Goal: Submit feedback/report problem: Leave review/rating

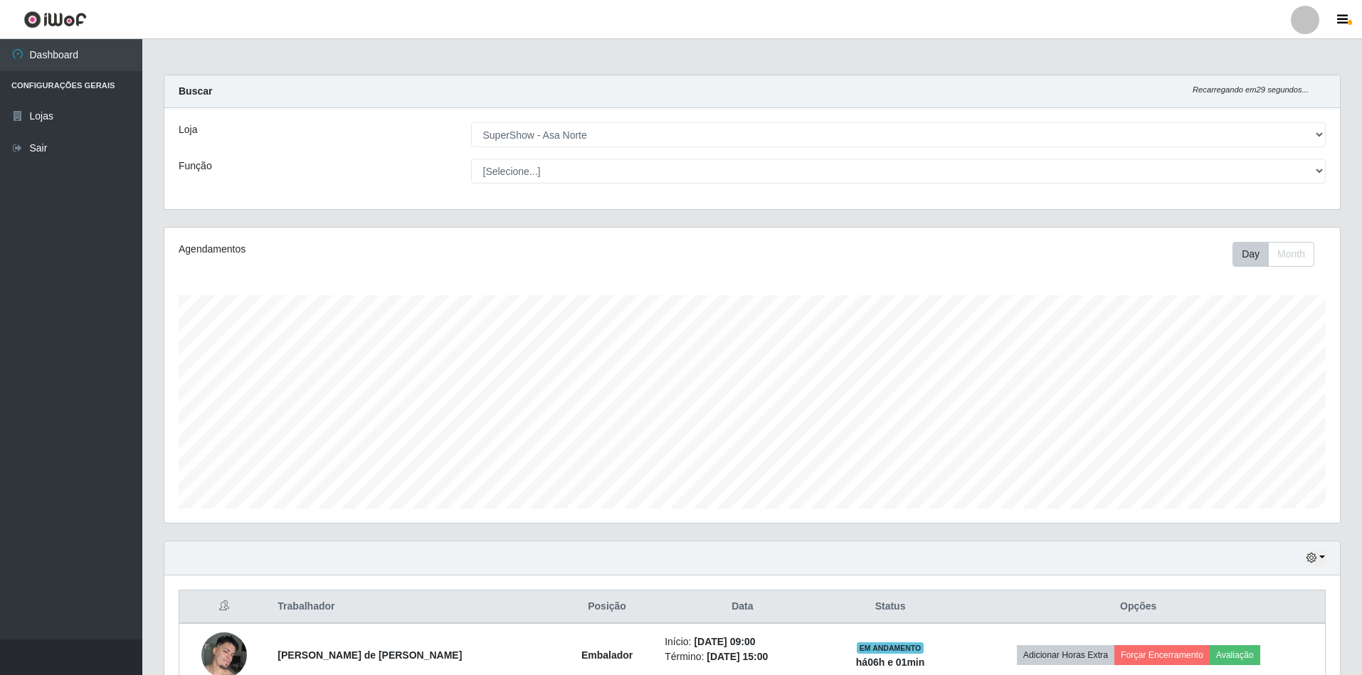
select select "71"
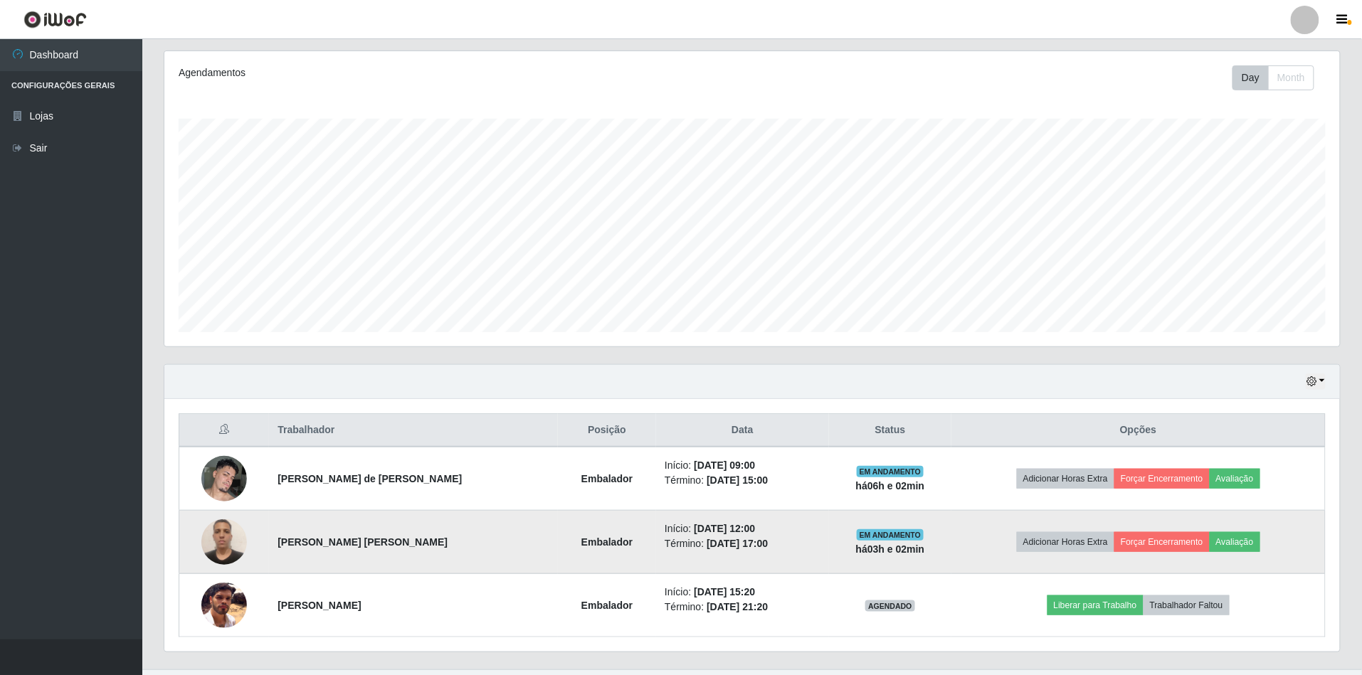
scroll to position [208, 0]
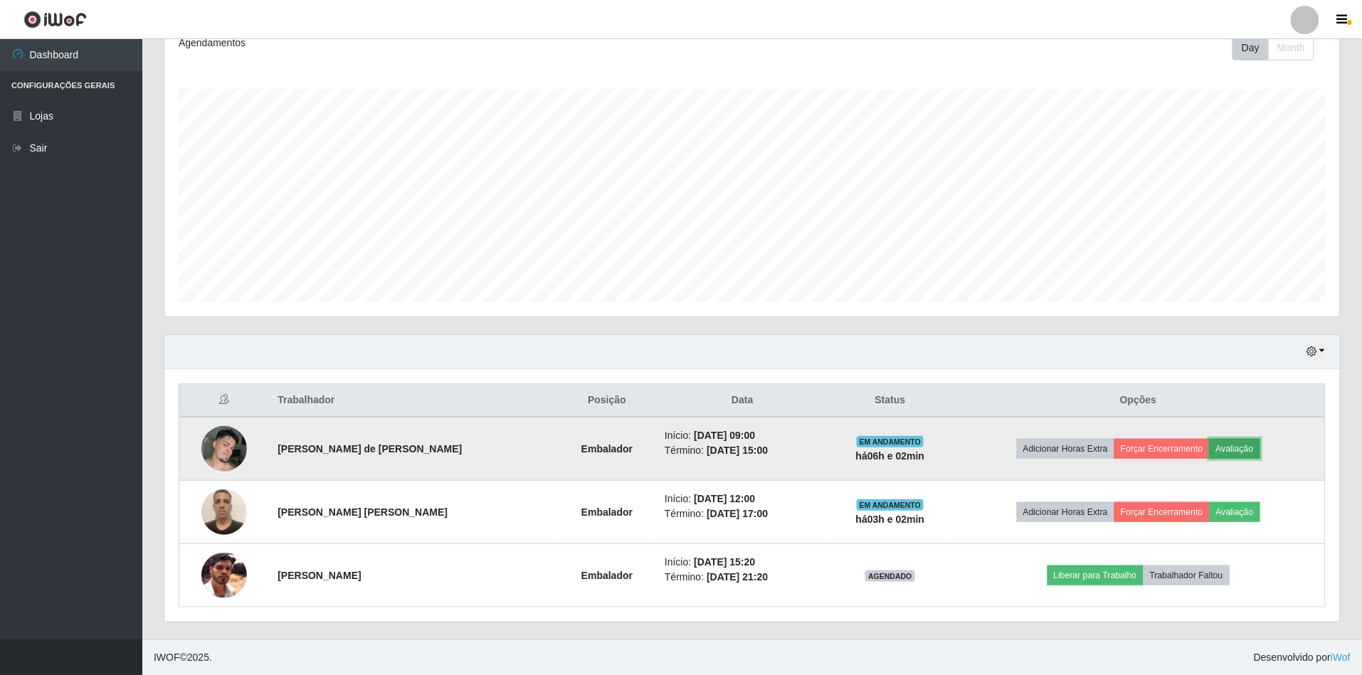
click at [1222, 453] on button "Avaliação" at bounding box center [1235, 449] width 51 height 20
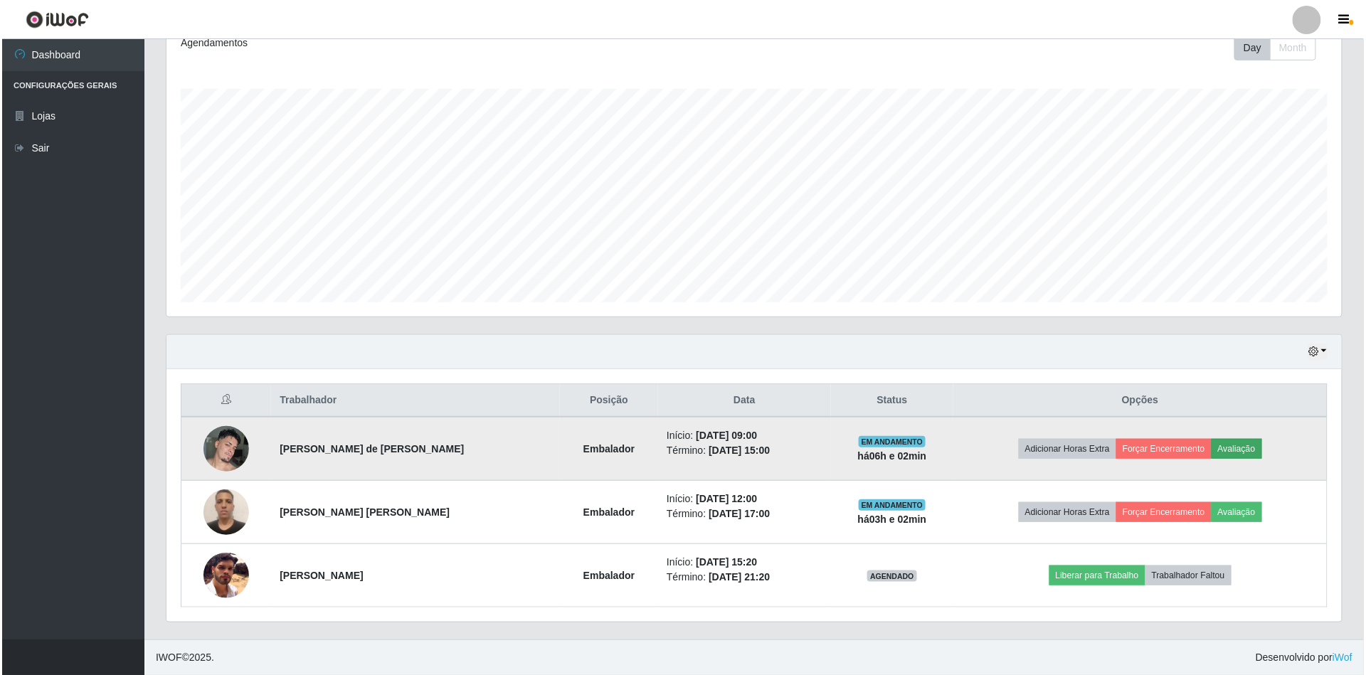
scroll to position [296, 1163]
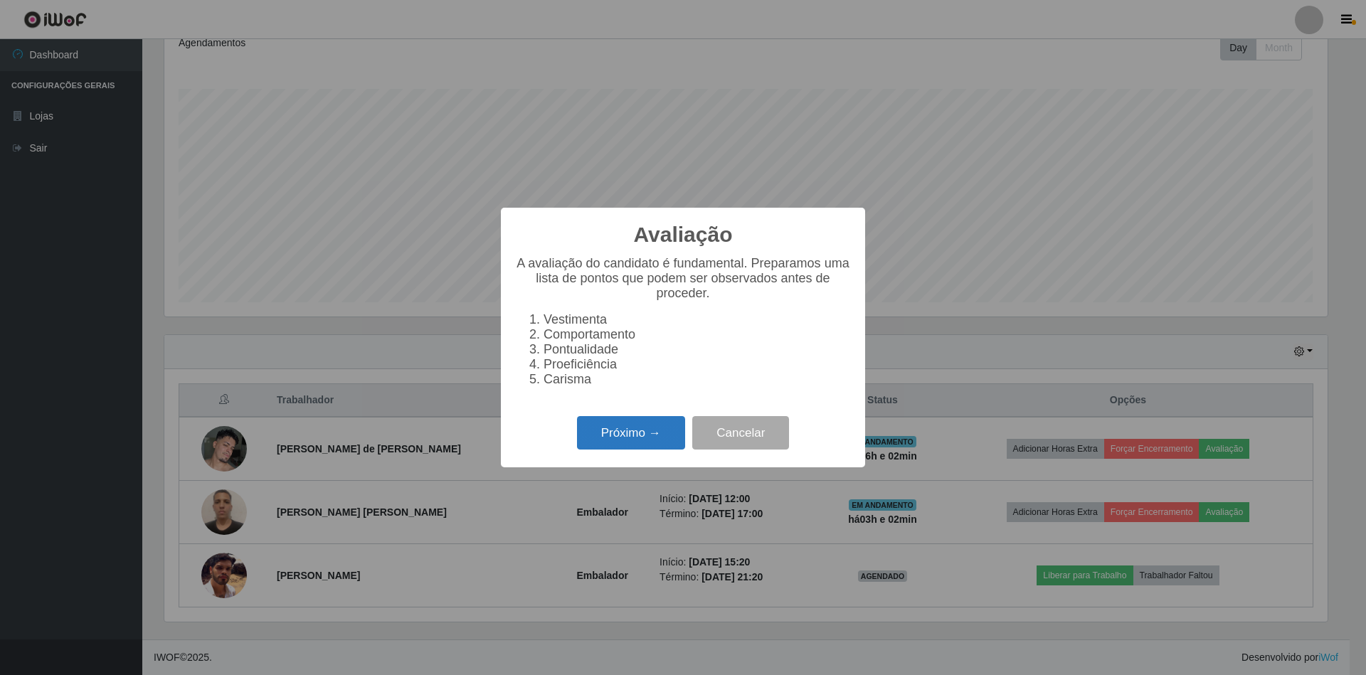
click at [609, 431] on button "Próximo →" at bounding box center [631, 432] width 108 height 33
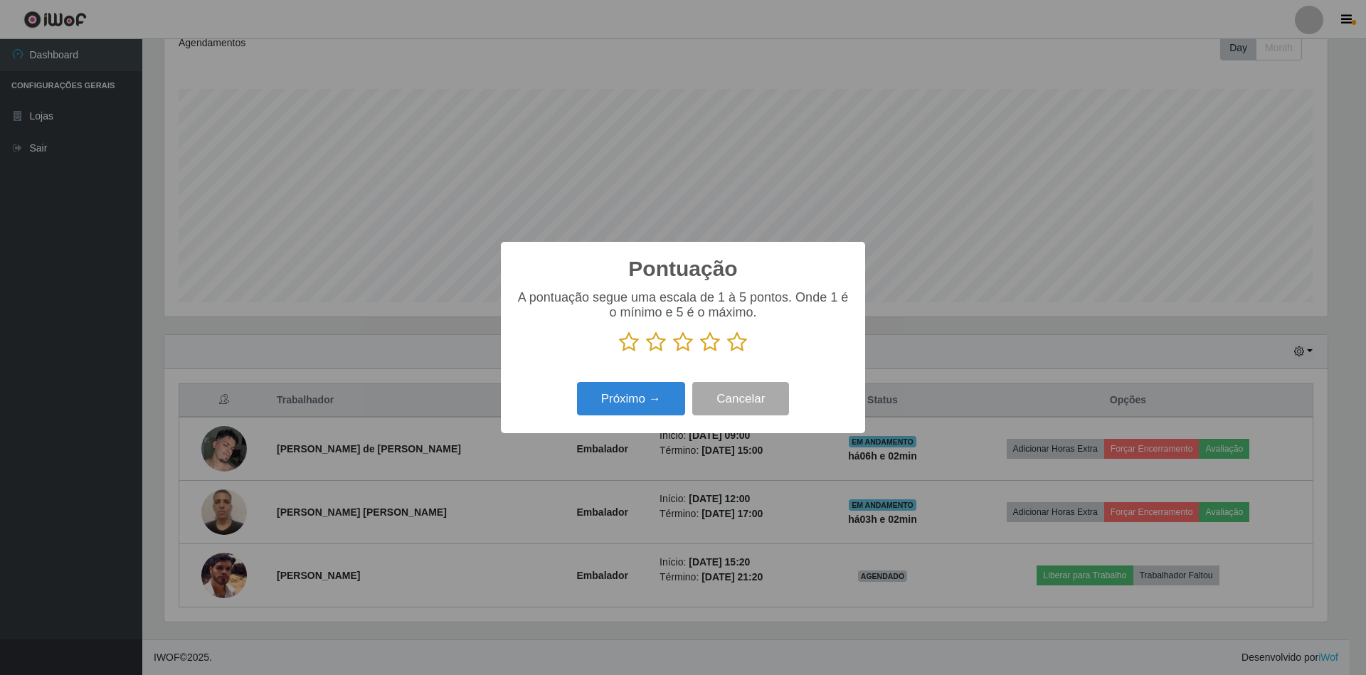
scroll to position [711282, 710415]
drag, startPoint x: 732, startPoint y: 347, endPoint x: 679, endPoint y: 408, distance: 80.7
click at [732, 353] on icon at bounding box center [737, 342] width 20 height 21
click at [727, 353] on input "radio" at bounding box center [727, 353] width 0 height 0
click at [670, 406] on button "Próximo →" at bounding box center [631, 398] width 108 height 33
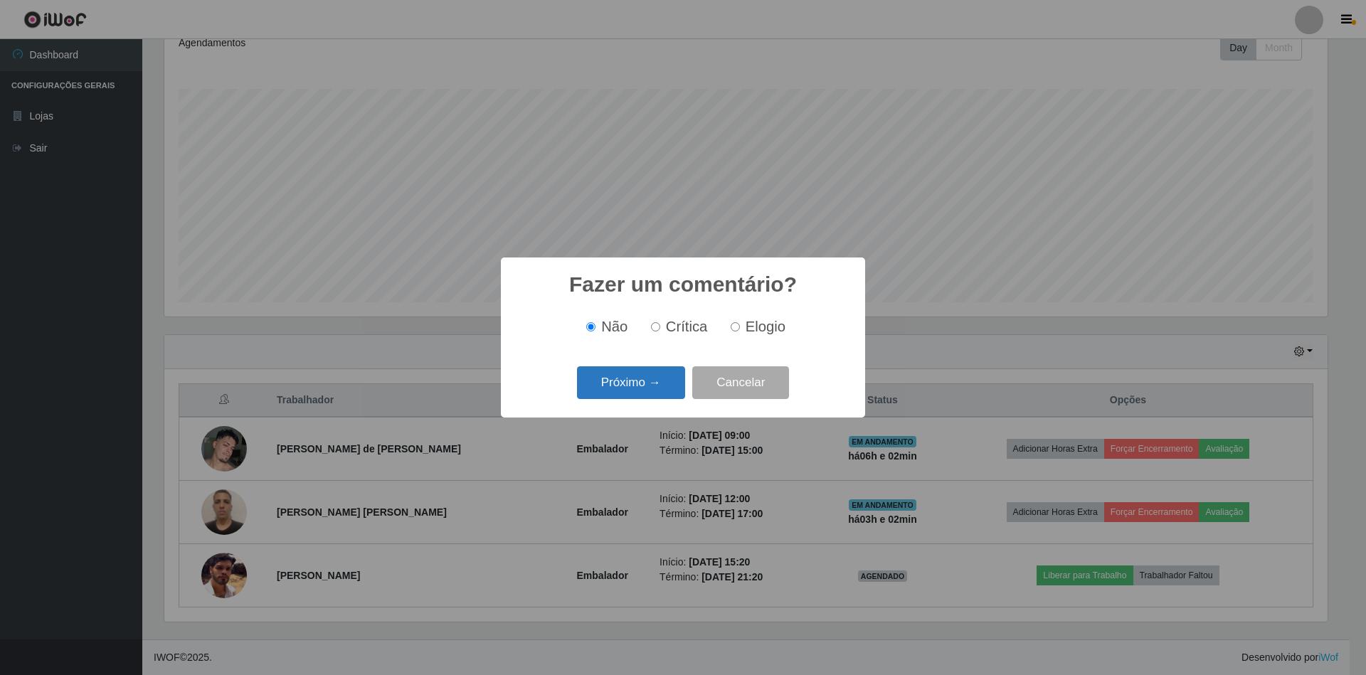
click at [645, 394] on button "Próximo →" at bounding box center [631, 382] width 108 height 33
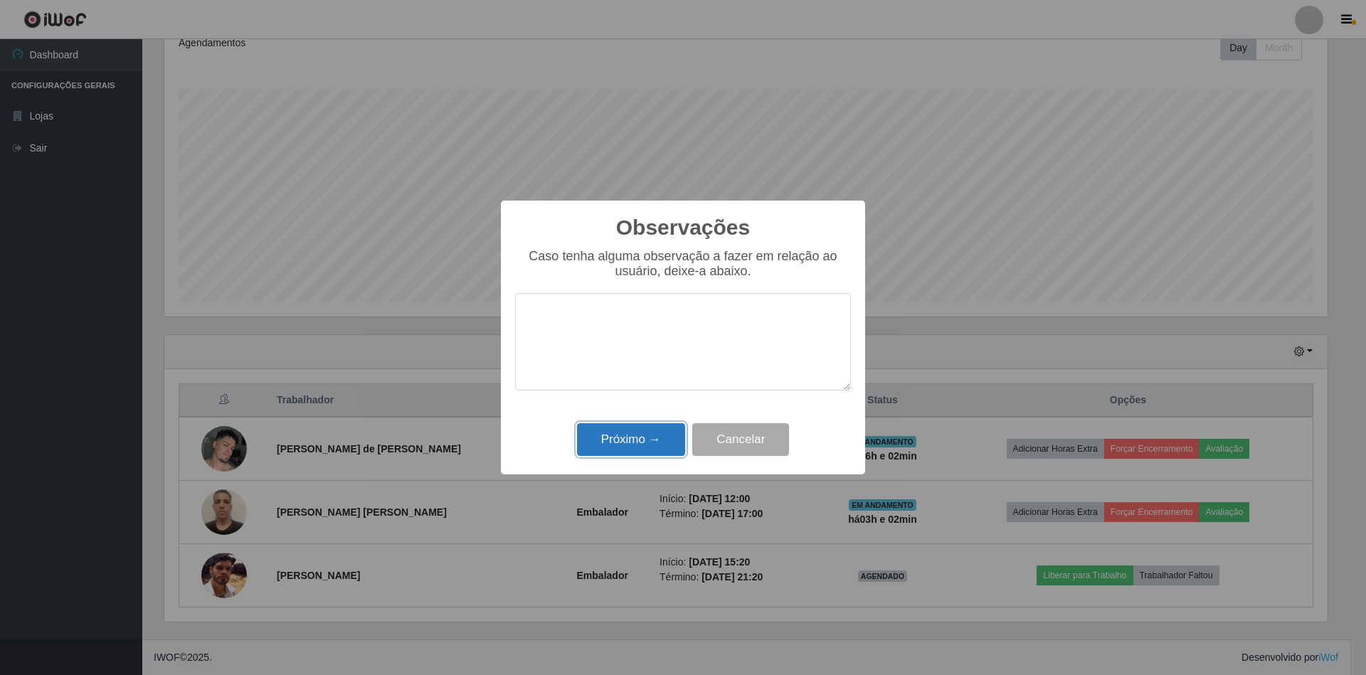
click at [628, 448] on button "Próximo →" at bounding box center [631, 439] width 108 height 33
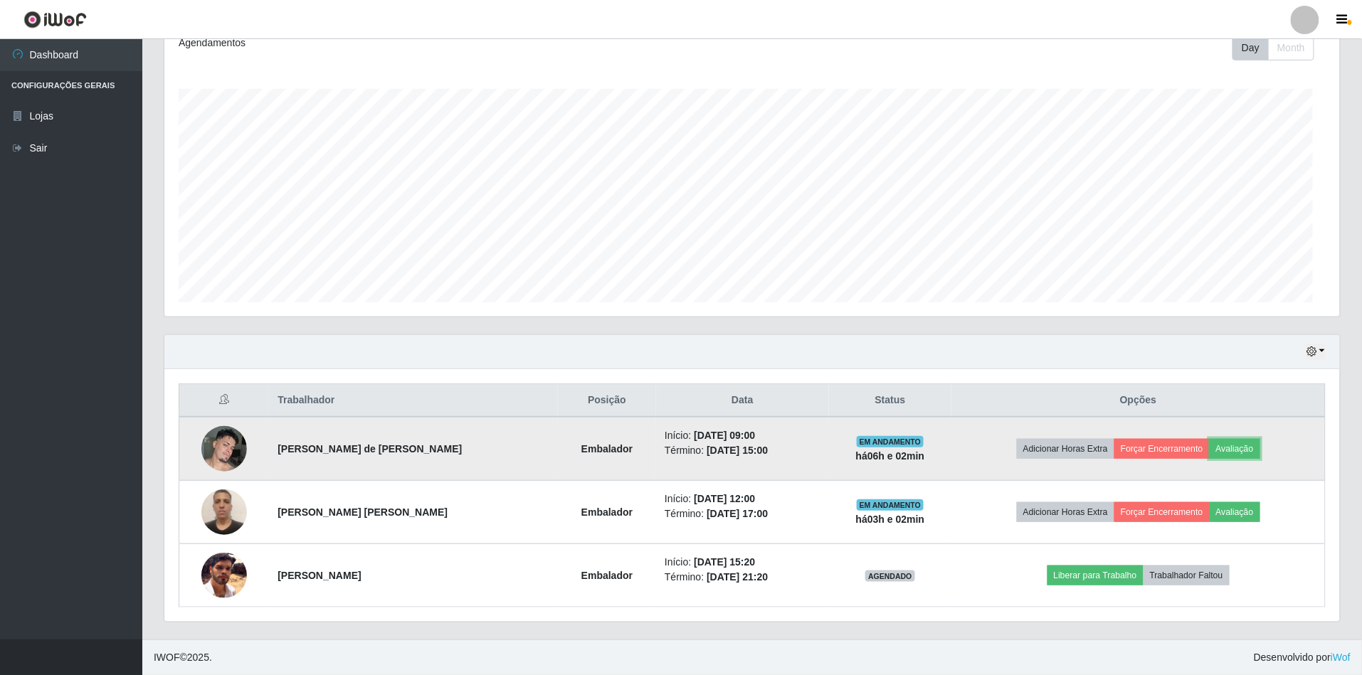
scroll to position [296, 1176]
click at [1136, 448] on button "Forçar Encerramento" at bounding box center [1161, 449] width 95 height 20
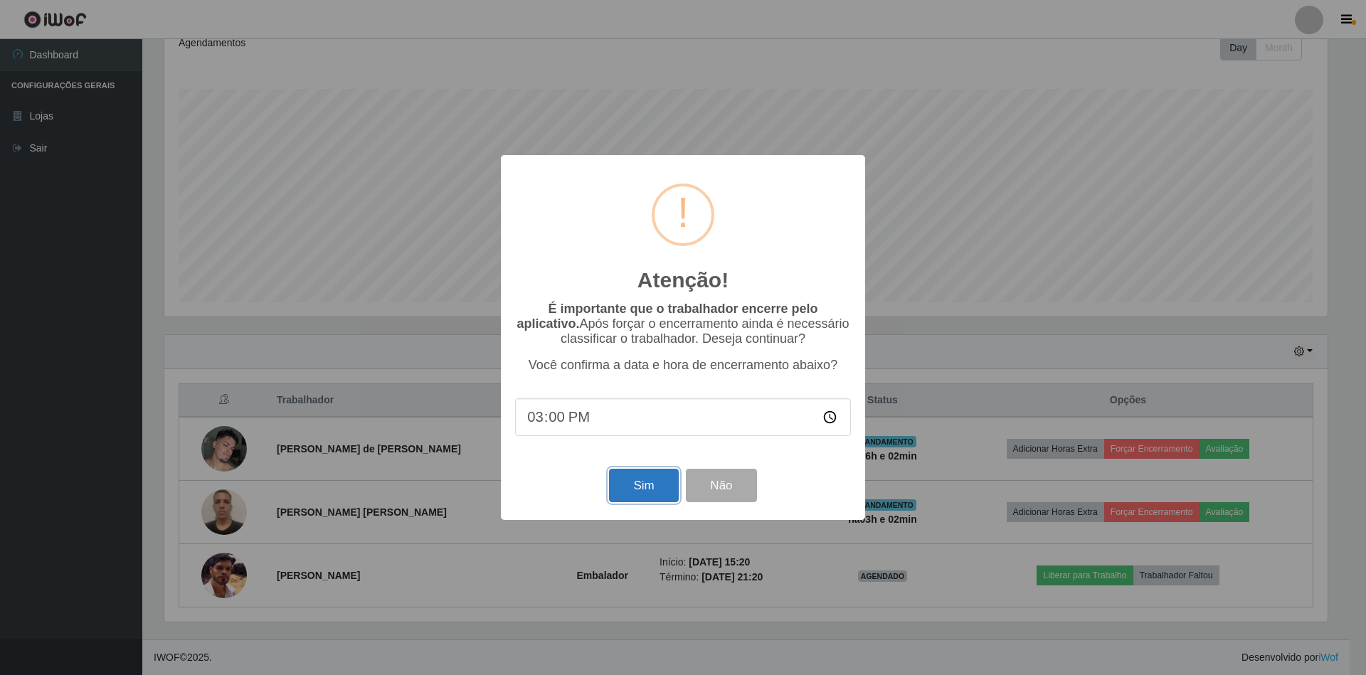
click at [622, 488] on button "Sim" at bounding box center [643, 485] width 69 height 33
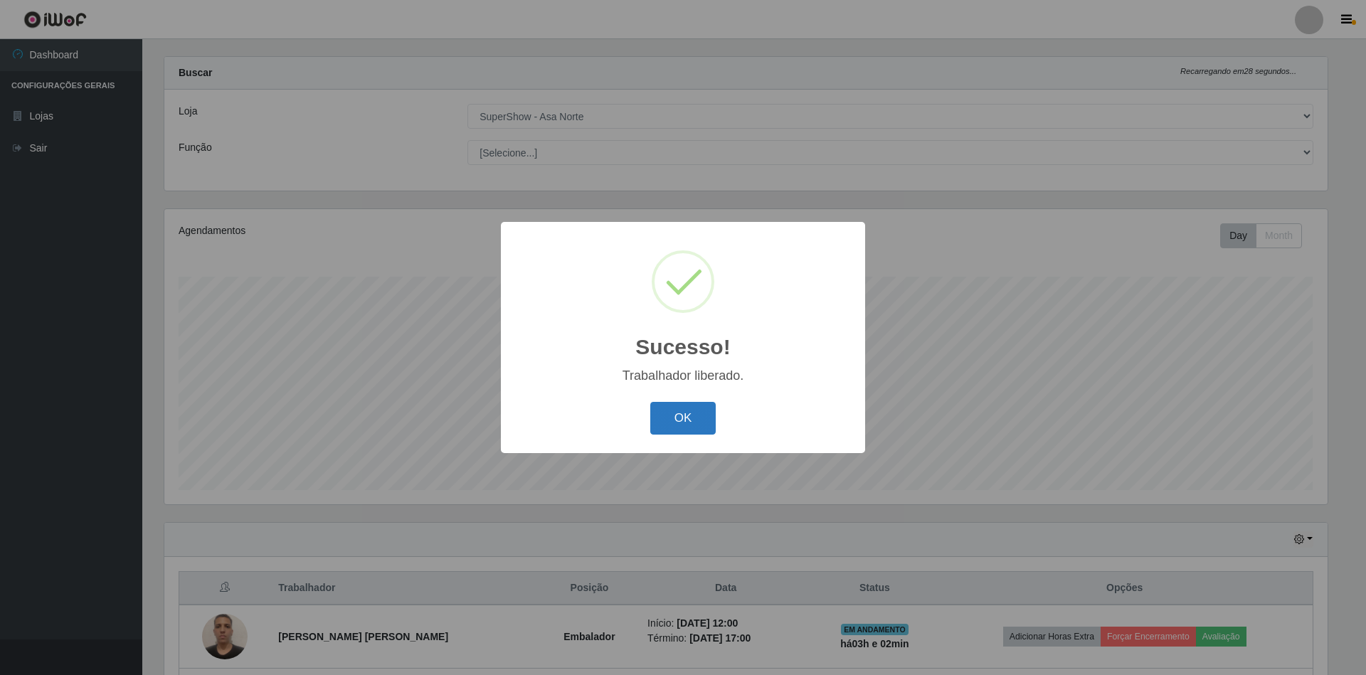
click at [695, 403] on button "OK" at bounding box center [683, 418] width 66 height 33
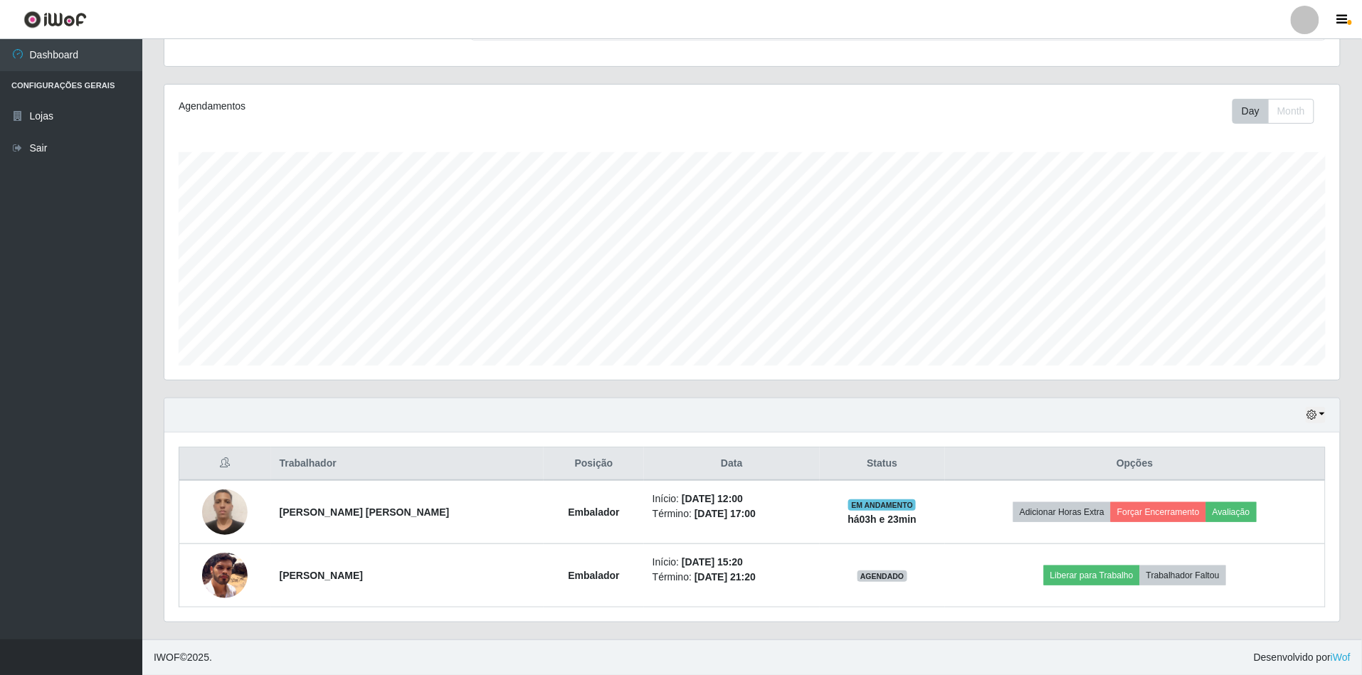
scroll to position [146, 0]
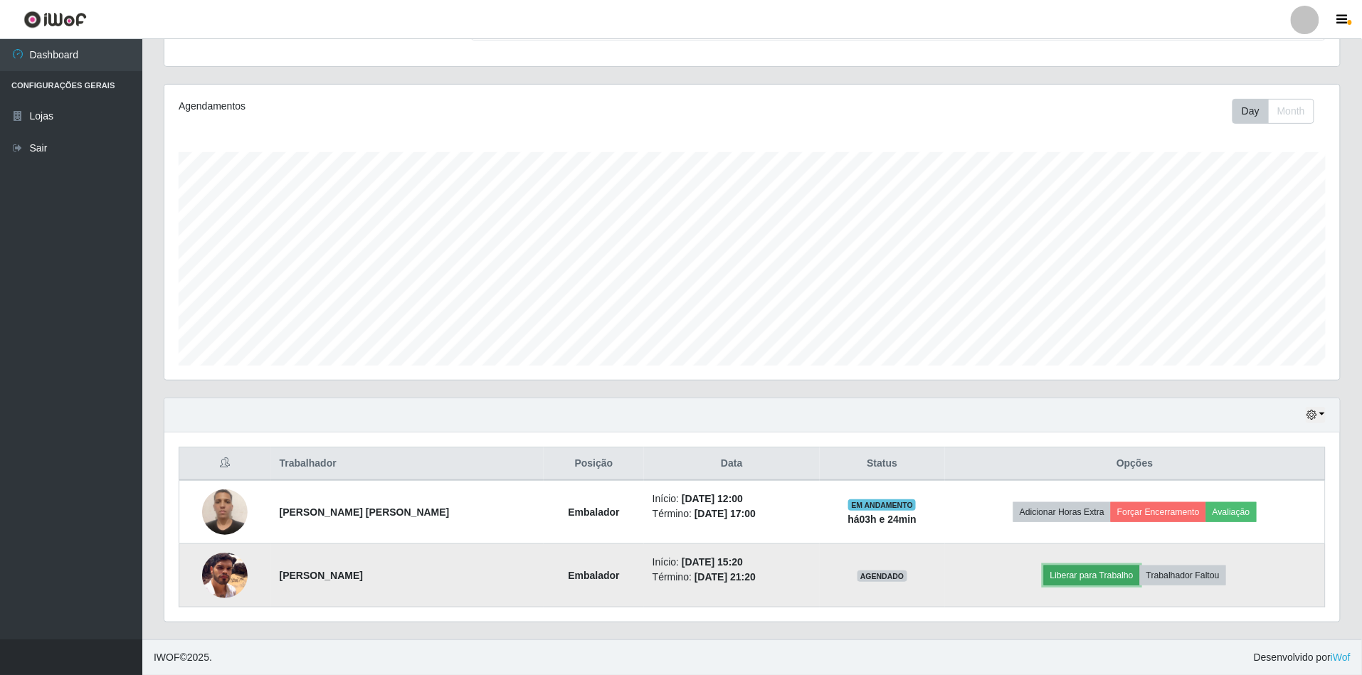
click at [1086, 570] on button "Liberar para Trabalho" at bounding box center [1092, 576] width 96 height 20
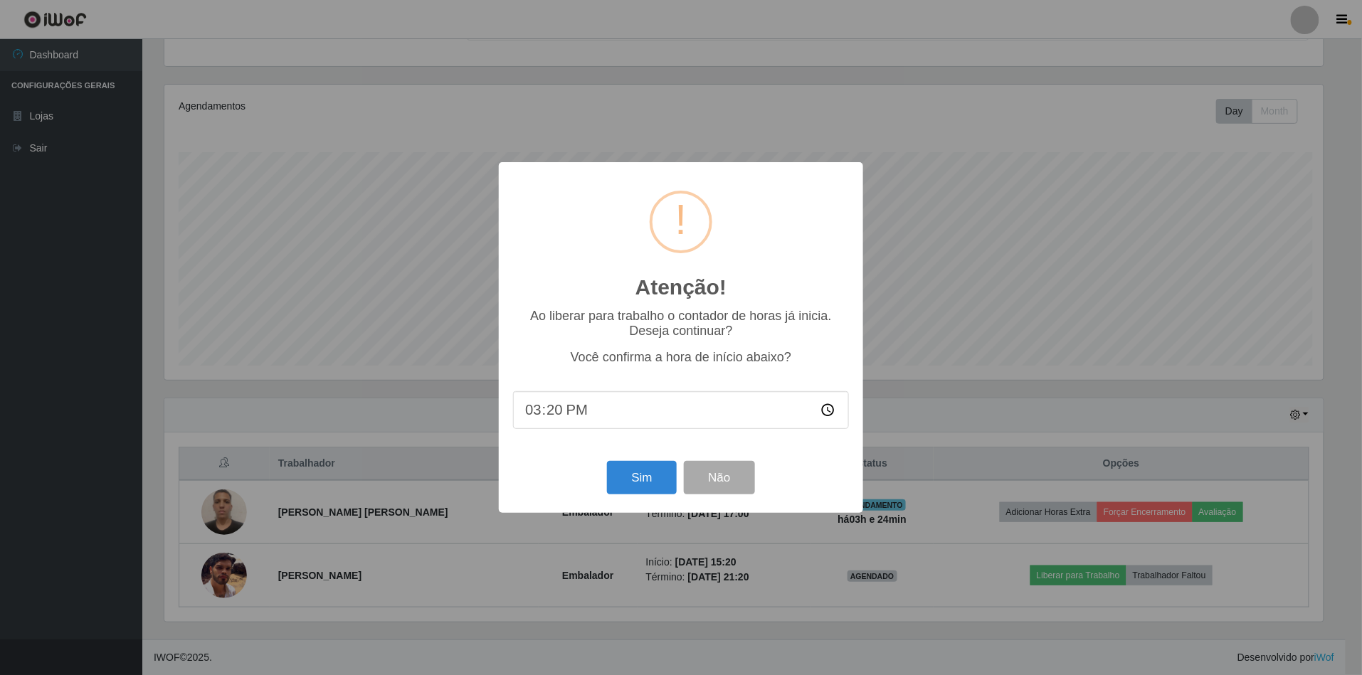
scroll to position [296, 1163]
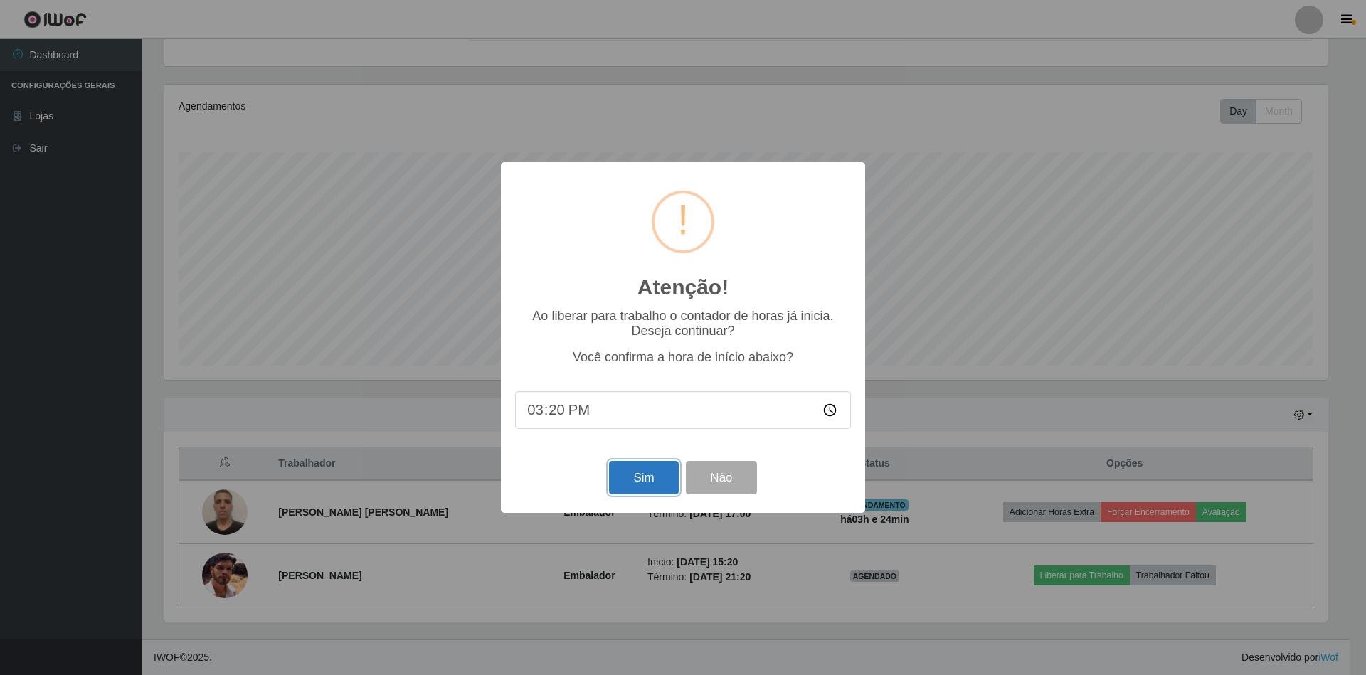
click at [636, 472] on button "Sim" at bounding box center [643, 477] width 69 height 33
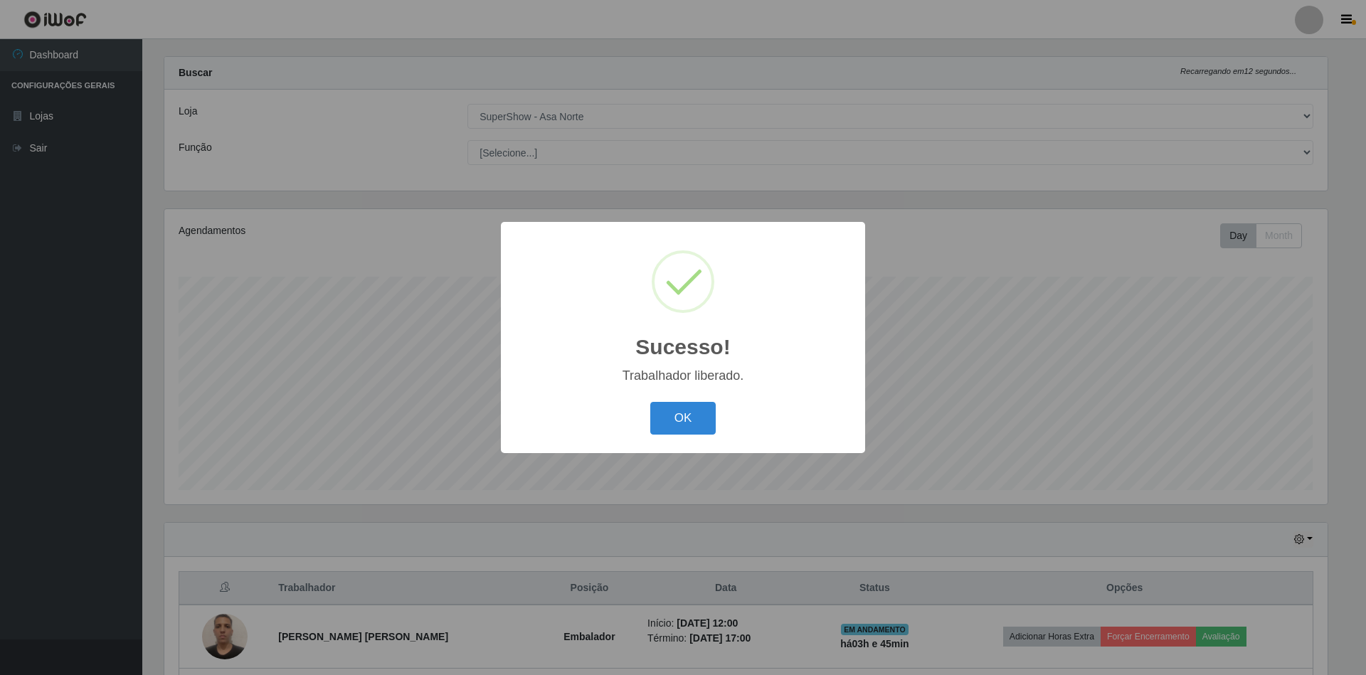
click at [650, 402] on button "OK" at bounding box center [683, 418] width 66 height 33
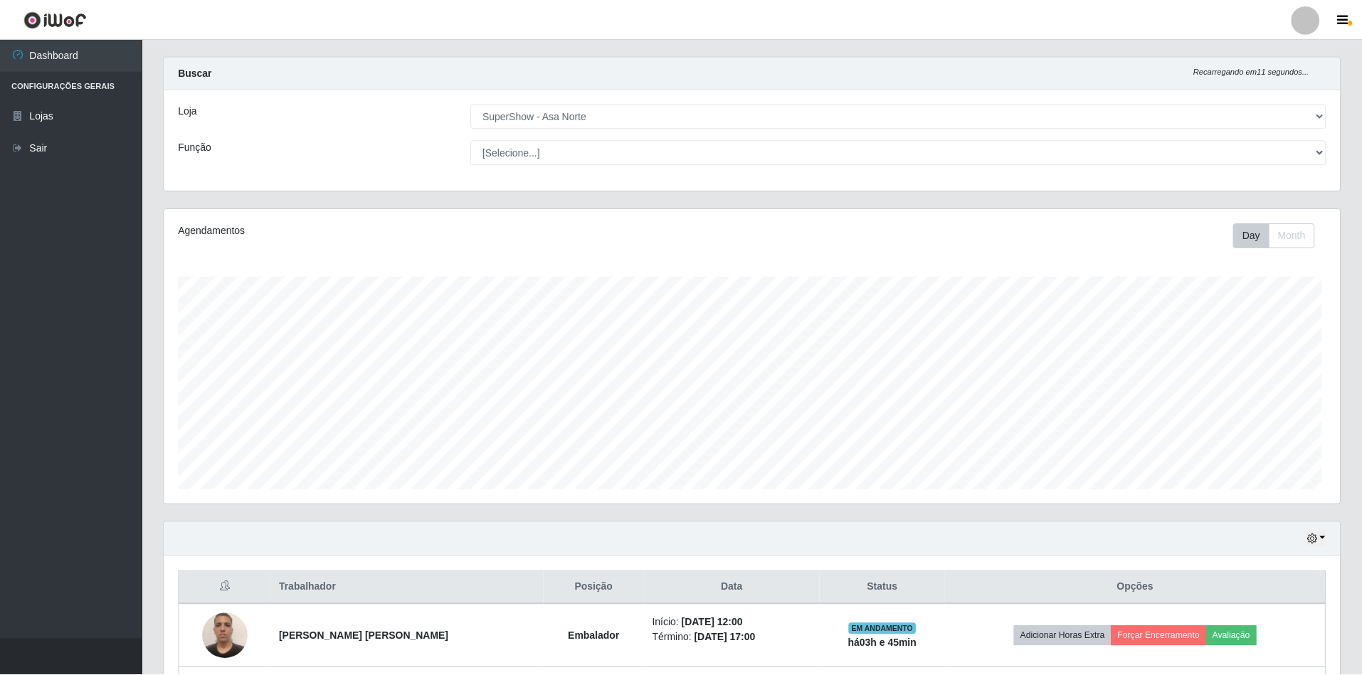
scroll to position [296, 1176]
